Goal: Navigation & Orientation: Find specific page/section

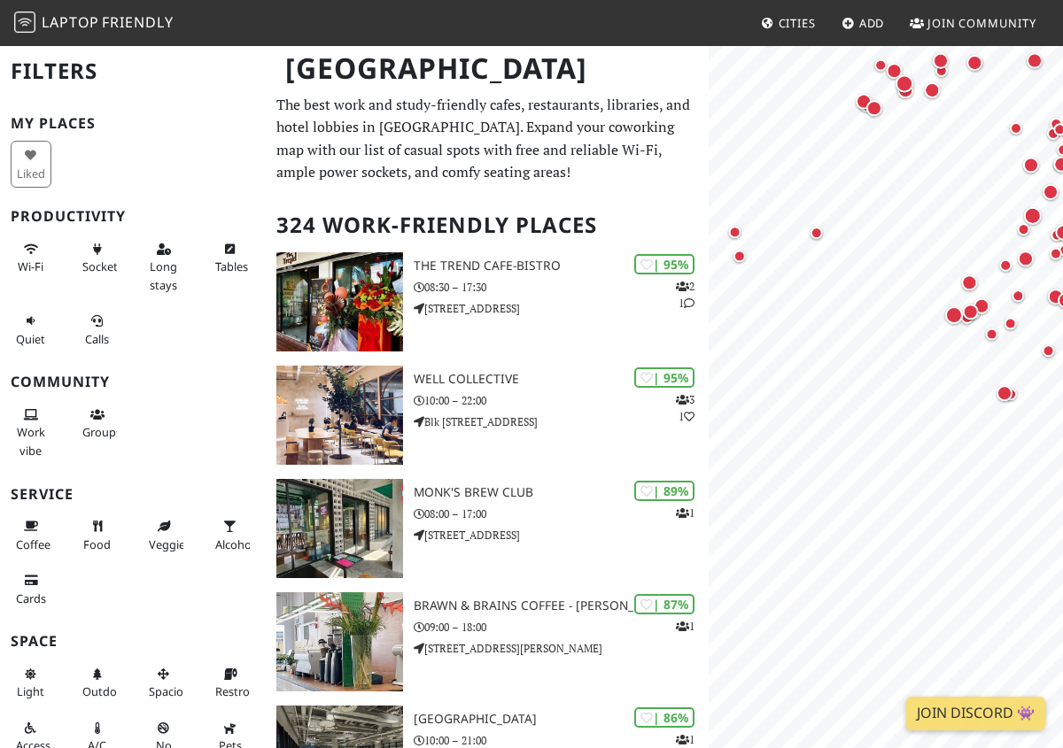
click at [1062, 165] on html "Laptop Friendly Cities Add Join Community [GEOGRAPHIC_DATA] Filters My Places L…" at bounding box center [531, 374] width 1063 height 748
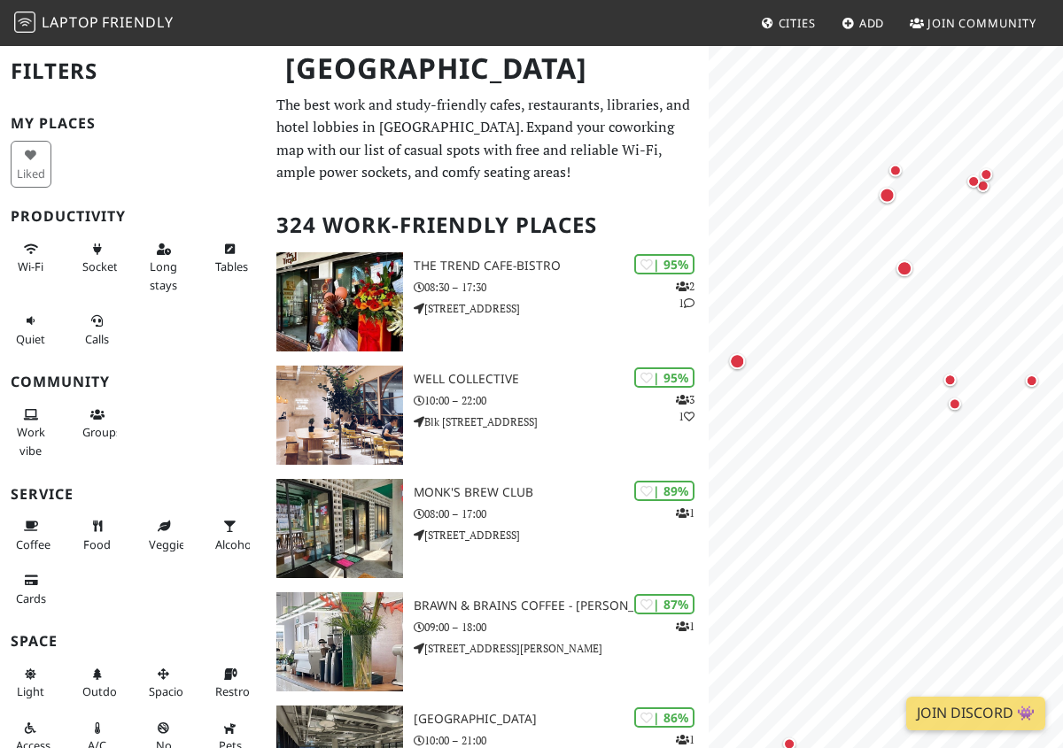
click at [1062, 552] on html "Laptop Friendly Cities Add Join Community [GEOGRAPHIC_DATA] Filters My Places L…" at bounding box center [531, 374] width 1063 height 748
click at [1062, 478] on html "Laptop Friendly Cities Add Join Community [GEOGRAPHIC_DATA] Filters My Places L…" at bounding box center [531, 374] width 1063 height 748
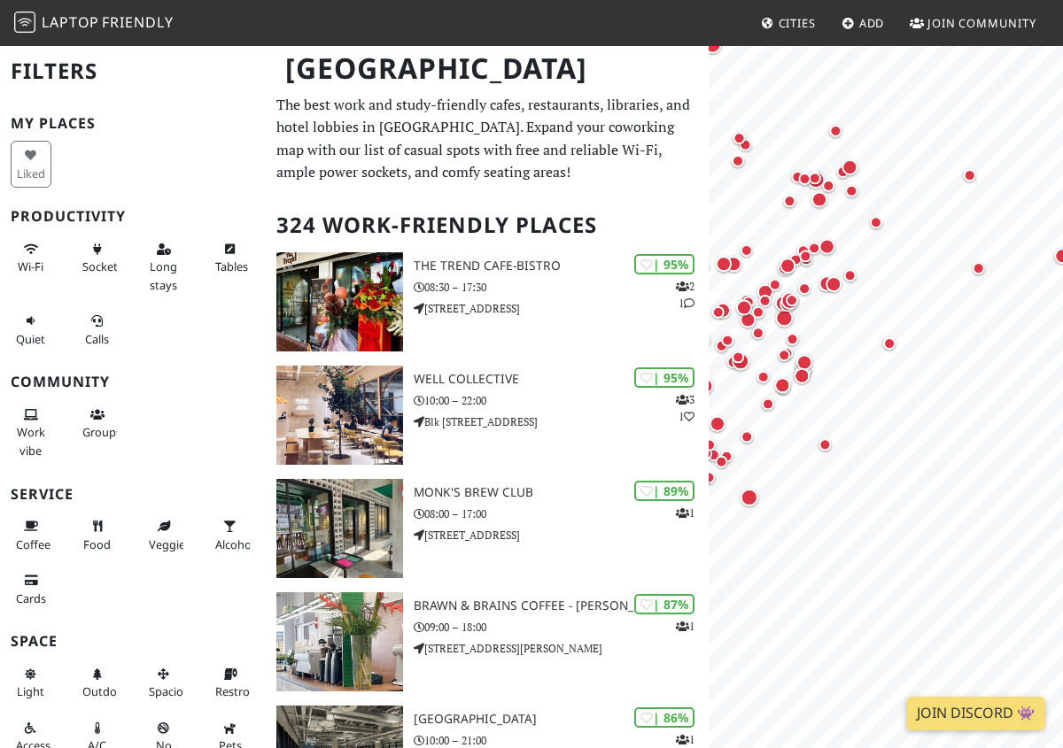
click at [1062, 291] on html "Laptop Friendly Cities Add Join Community [GEOGRAPHIC_DATA] Filters My Places L…" at bounding box center [531, 374] width 1063 height 748
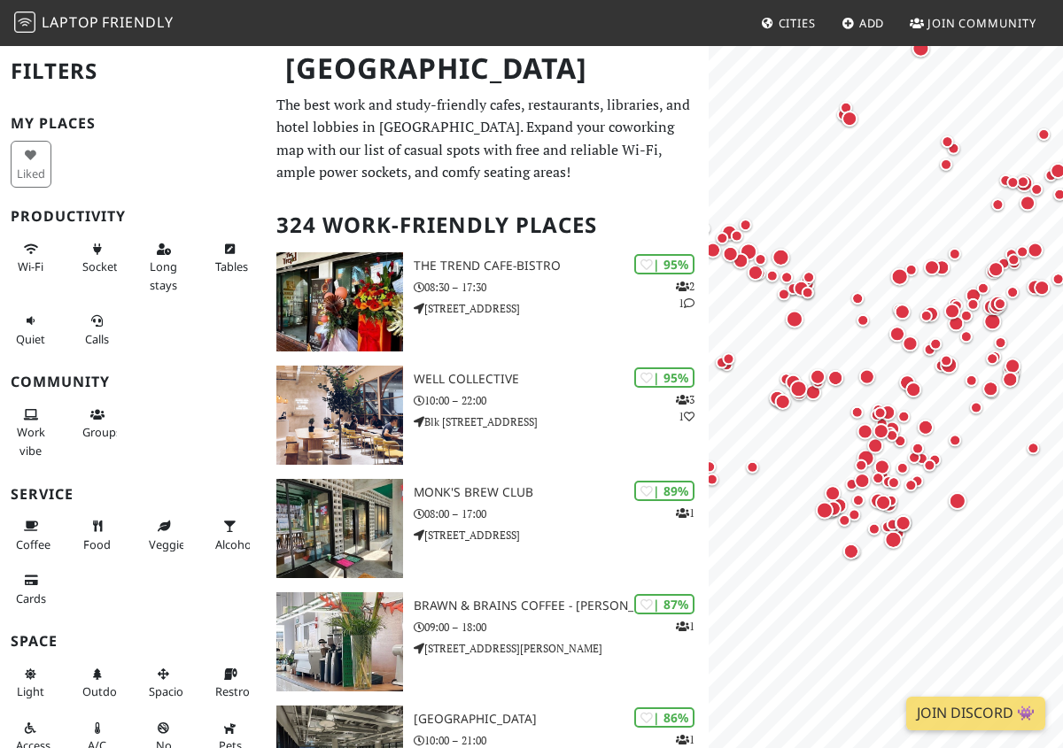
click at [1062, 399] on html "Laptop Friendly Cities Add Join Community [GEOGRAPHIC_DATA] Filters My Places L…" at bounding box center [531, 374] width 1063 height 748
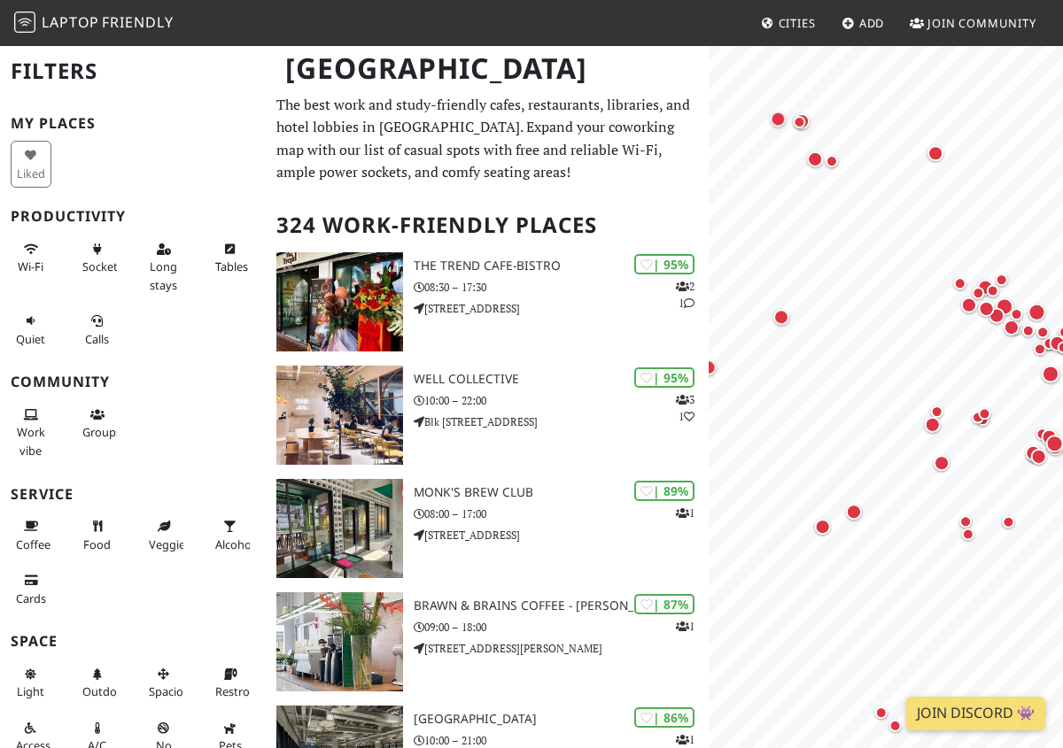
click at [1062, 386] on html "Laptop Friendly Cities Add Join Community [GEOGRAPHIC_DATA] Filters My Places L…" at bounding box center [531, 374] width 1063 height 748
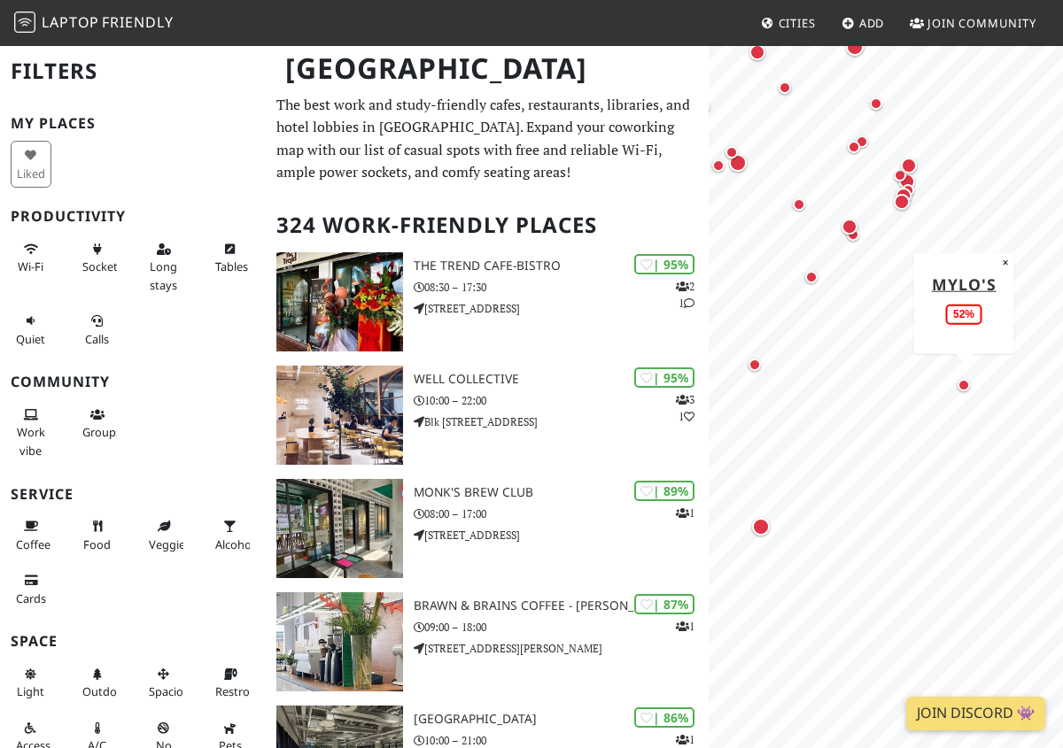
click at [968, 388] on div "Map marker" at bounding box center [963, 385] width 21 height 21
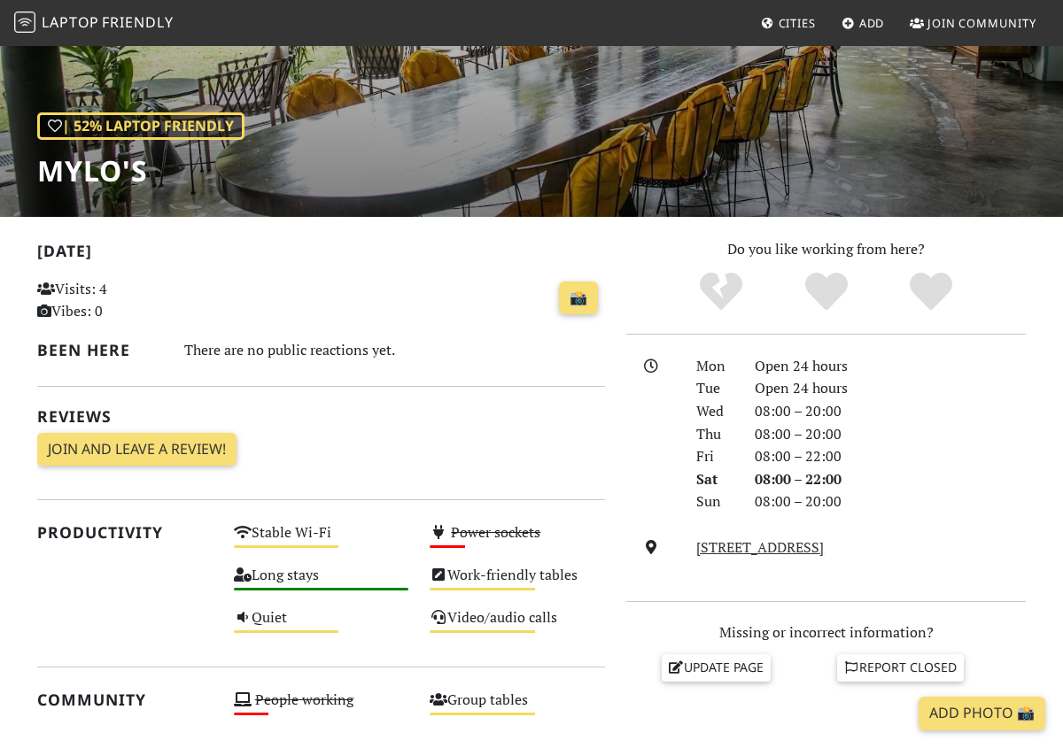
scroll to position [202, 0]
